Goal: Complete application form

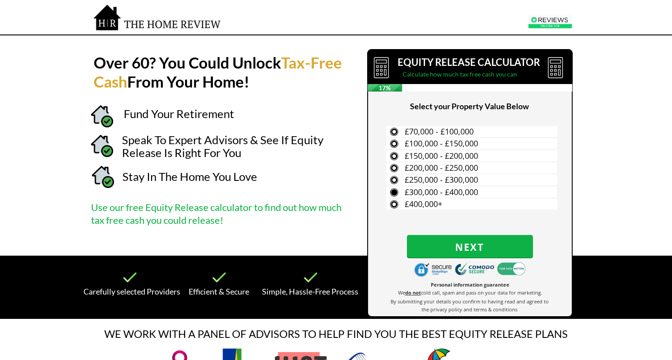
click at [448, 187] on span "£300,000 - £400,000" at bounding box center [441, 191] width 73 height 11
click at [0, 0] on input "£300,000 - £400,000" at bounding box center [0, 0] width 0 height 0
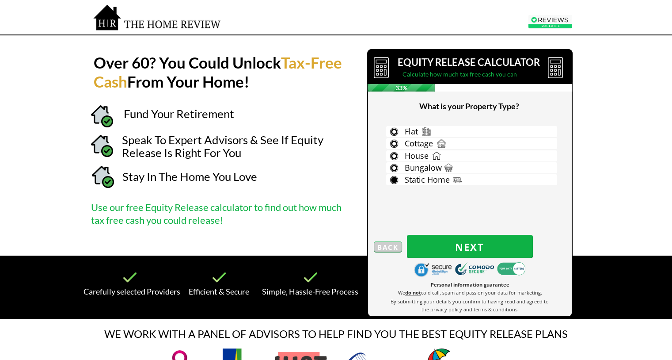
click at [417, 176] on span "Static Home" at bounding box center [427, 179] width 45 height 11
click at [0, 0] on input "Static Home" at bounding box center [0, 0] width 0 height 0
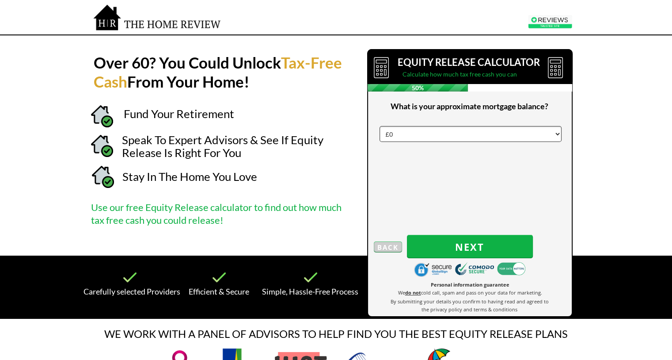
click at [462, 138] on select "£0 £5,000 £10,000 £15,000 £20,000 £25,000 £30,000 £35,000 £40,000 £45,000 £50,0…" at bounding box center [471, 134] width 182 height 16
click at [479, 250] on span "Next" at bounding box center [470, 246] width 126 height 11
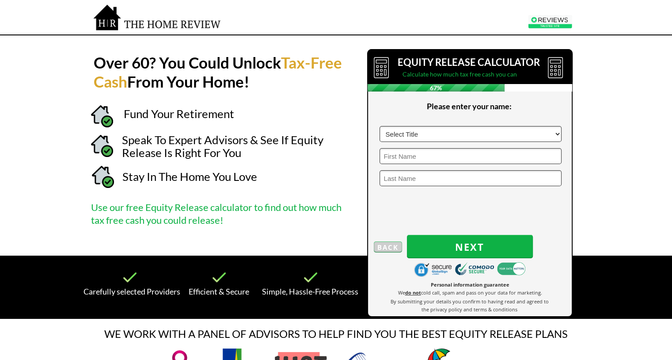
click at [426, 132] on select "Select Title Mr Mrs Ms Miss Dr [PERSON_NAME]" at bounding box center [471, 134] width 182 height 16
select select "Mr"
click at [380, 126] on select "Select Title Mr Mrs Ms Miss Dr [PERSON_NAME]" at bounding box center [471, 134] width 182 height 16
click at [418, 156] on input "text" at bounding box center [471, 156] width 182 height 16
click at [323, 122] on div at bounding box center [336, 146] width 545 height 220
